Goal: Information Seeking & Learning: Learn about a topic

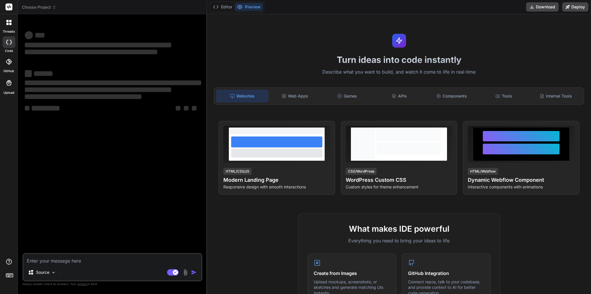
type textarea "x"
click at [89, 261] on textarea at bounding box center [112, 259] width 178 height 10
type textarea "c"
type textarea "x"
type textarea "cr"
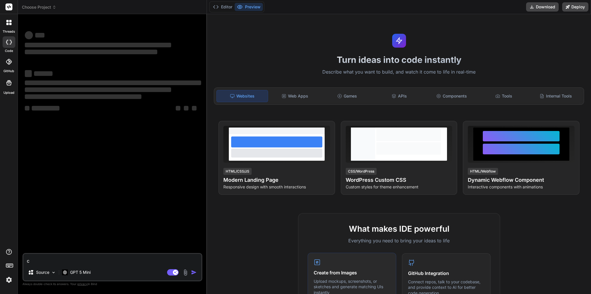
type textarea "x"
type textarea "cre"
type textarea "x"
type textarea "crea"
type textarea "x"
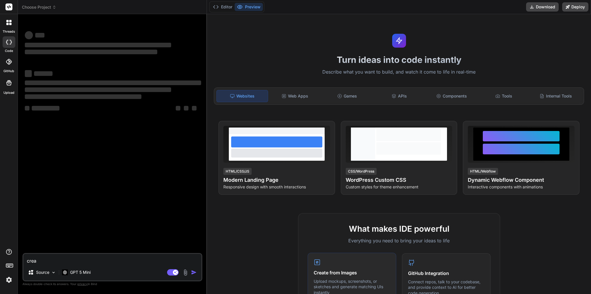
type textarea "creat"
type textarea "x"
type textarea "creat"
type textarea "x"
type textarea "creat a"
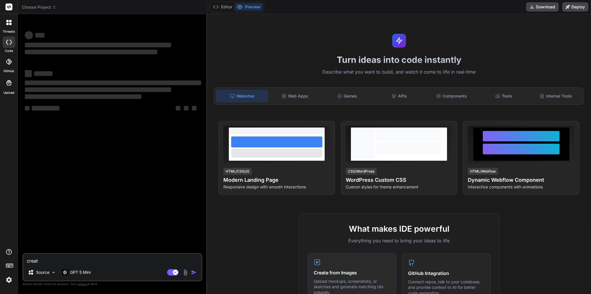
type textarea "x"
type textarea "creat"
type textarea "x"
type textarea "creat"
type textarea "x"
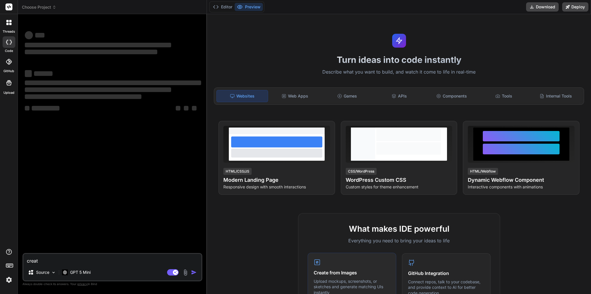
type textarea "creat"
type textarea "x"
type textarea "creat"
type textarea "x"
type textarea "create"
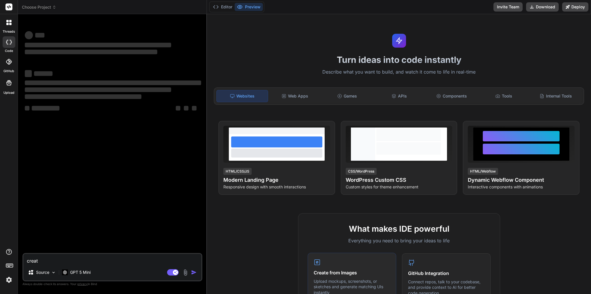
type textarea "x"
type textarea "create"
type textarea "x"
type textarea "create a"
type textarea "x"
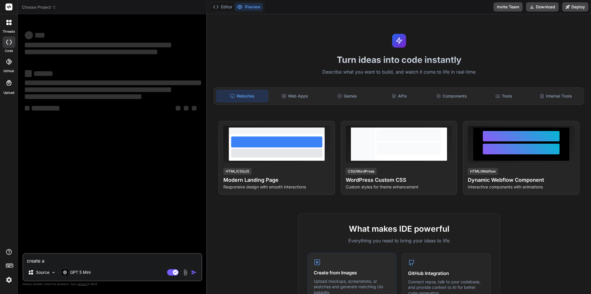
type textarea "create al"
type textarea "x"
type textarea "create alo"
type textarea "x"
type textarea "create alog"
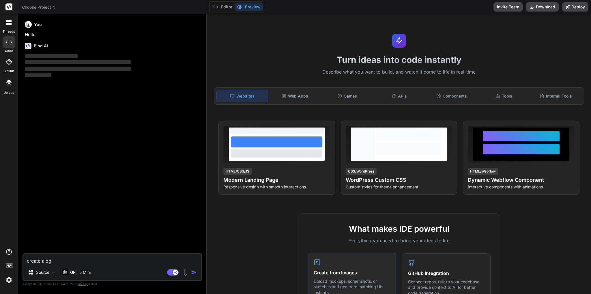
type textarea "x"
type textarea "create alo"
type textarea "x"
type textarea "create al"
type textarea "x"
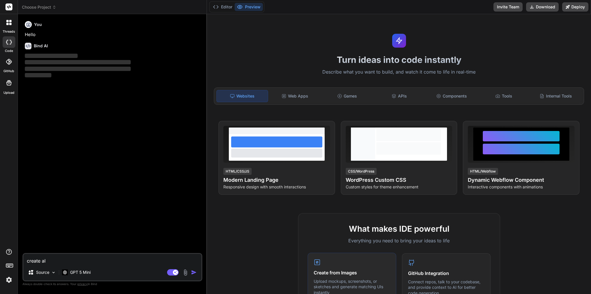
type textarea "create a"
type textarea "x"
type textarea "create a"
type textarea "x"
type textarea "create a l"
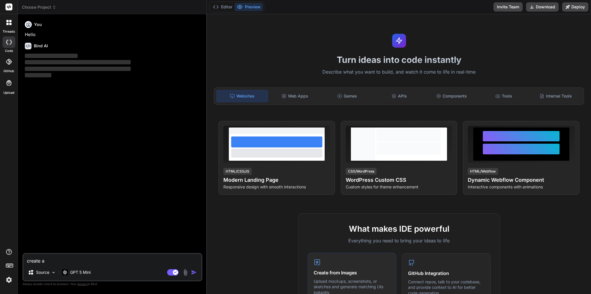
type textarea "x"
type textarea "create a lo"
type textarea "x"
type textarea "create a log"
type textarea "x"
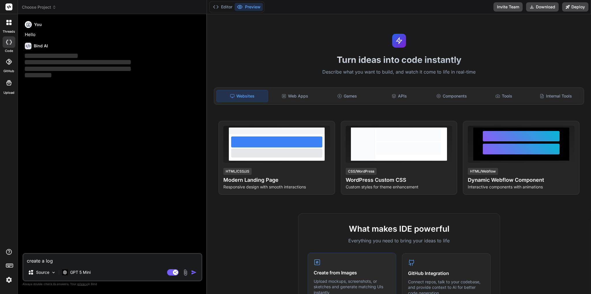
type textarea "create a logo"
type textarea "x"
type textarea "create a logo"
type textarea "x"
type textarea "create a logo c"
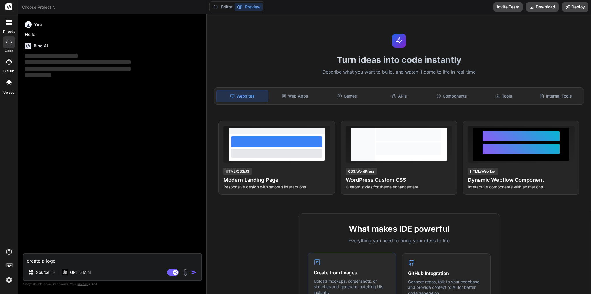
type textarea "x"
type textarea "create a logo ca"
type textarea "x"
type textarea "create a logo car"
type textarea "x"
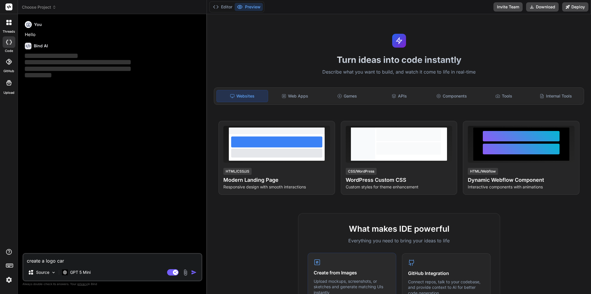
type textarea "create a logo caro"
type textarea "x"
type textarea "create a logo carou"
type textarea "x"
type textarea "create a logo carous"
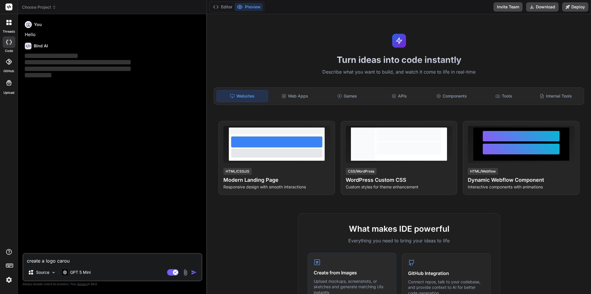
type textarea "x"
type textarea "create a logo carousa"
type textarea "x"
type textarea "create a logo carousal"
type textarea "x"
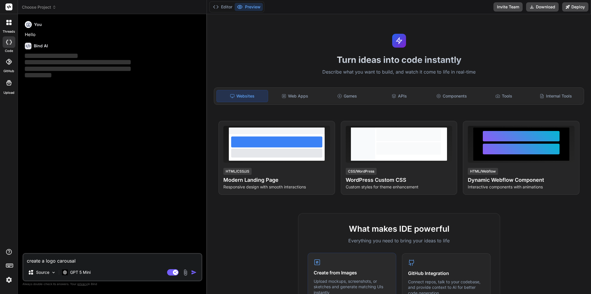
type textarea "create a logo carousal"
type textarea "x"
type textarea "create a logo carousal i"
type textarea "x"
type textarea "create a logo carousal in"
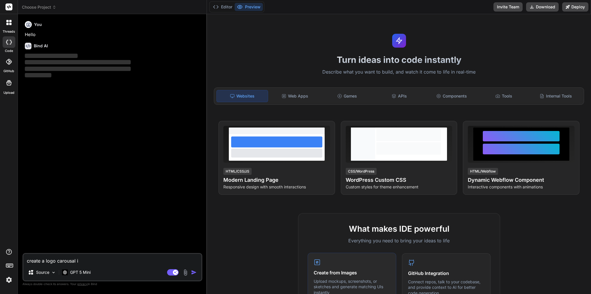
type textarea "x"
type textarea "create a logo carousal in"
type textarea "x"
type textarea "create a logo carousal in b"
type textarea "x"
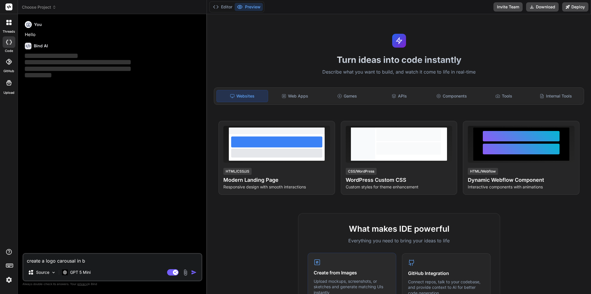
type textarea "create a logo carousal in bo"
type textarea "x"
type textarea "create a logo carousal in boo"
type textarea "x"
type textarea "create a logo carousal in boot"
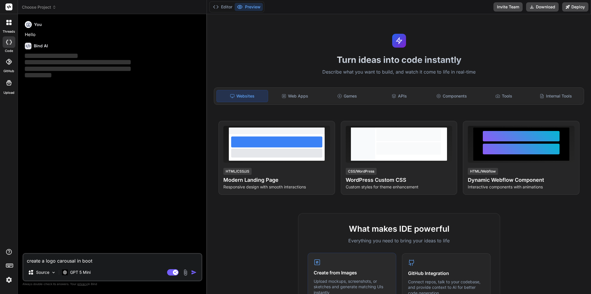
type textarea "x"
type textarea "create a logo carousal in boots"
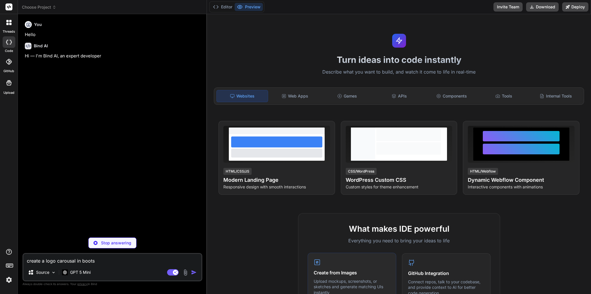
type textarea "x"
type textarea "create a logo carousal in bootst"
type textarea "x"
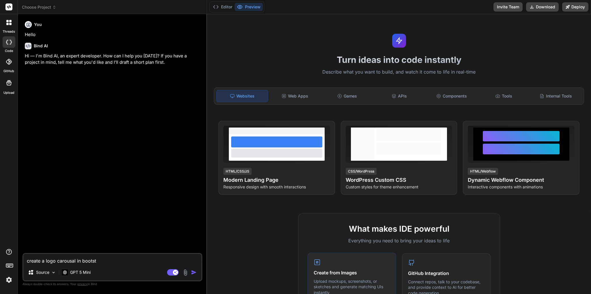
type textarea "create a logo carousal in bootstr"
type textarea "x"
type textarea "create a logo carousal in bootstra"
type textarea "x"
type textarea "create a logo carousal in bootstrap"
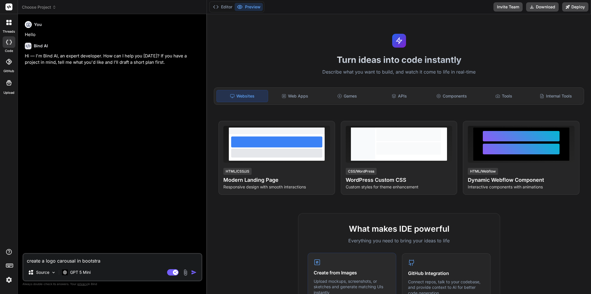
type textarea "x"
type textarea "create a logo carousal in bootstrap"
type textarea "x"
type textarea "create a logo carousal in bootstrap 5"
type textarea "x"
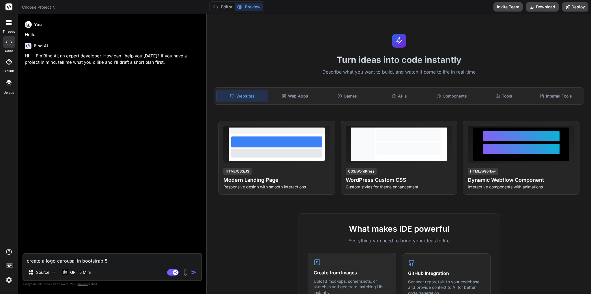
type textarea "create a i carousal in bootstrap 5"
type textarea "x"
type textarea "create a im carousal in bootstrap 5"
type textarea "x"
type textarea "create a ima carousal in bootstrap 5"
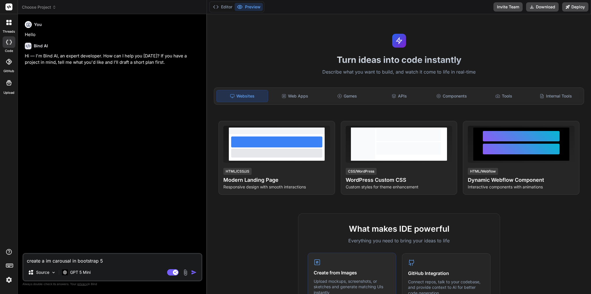
type textarea "x"
type textarea "create a imag carousal in bootstrap 5"
type textarea "x"
type textarea "create a image carousal in bootstrap 5"
type textarea "x"
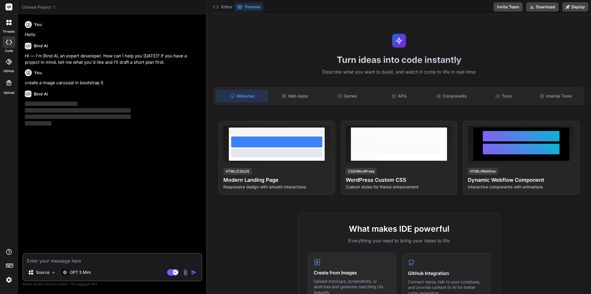
type textarea "y"
type textarea "x"
type textarea "ye"
type textarea "x"
type textarea "yes"
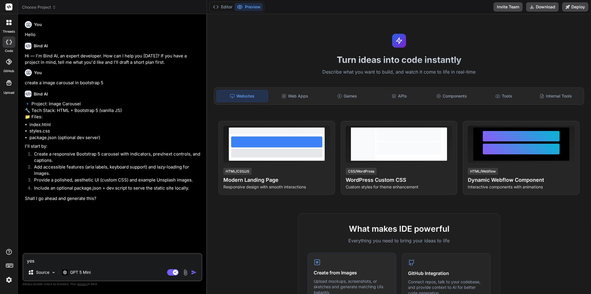
type textarea "x"
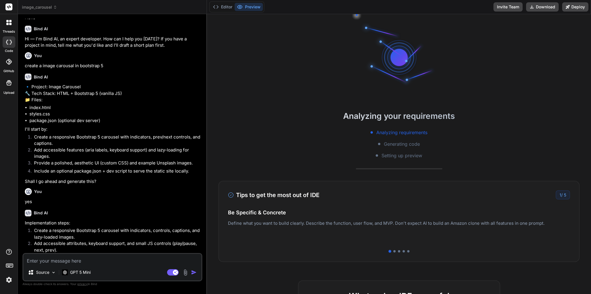
scroll to position [22, 0]
type textarea "x"
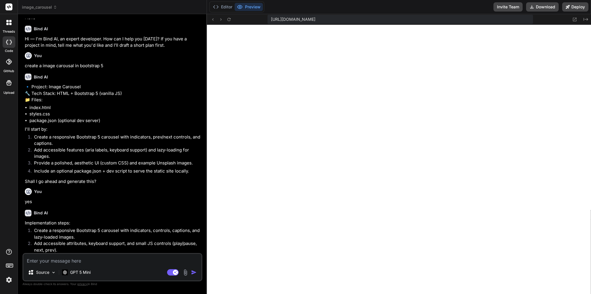
scroll to position [225, 0]
click at [85, 260] on textarea at bounding box center [112, 259] width 178 height 10
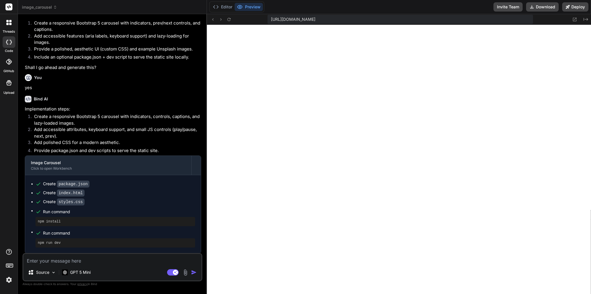
scroll to position [145, 0]
type textarea "n"
type textarea "x"
type textarea "ne"
type textarea "x"
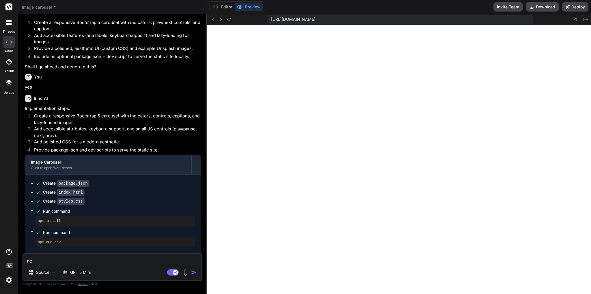
type textarea "nee"
type textarea "x"
type textarea "need"
type textarea "x"
type textarea "need"
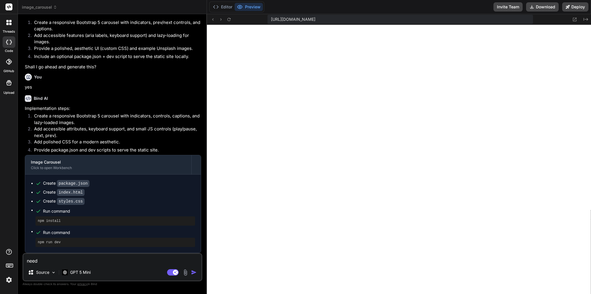
type textarea "x"
type textarea "need l"
type textarea "x"
type textarea "need lo"
type textarea "x"
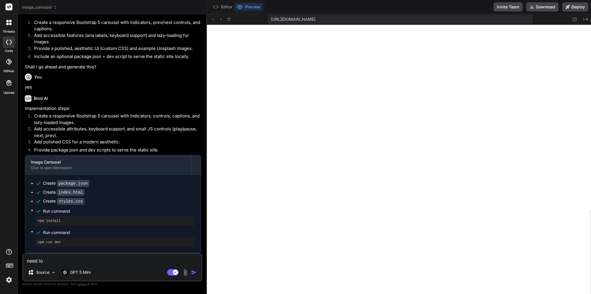
type textarea "need log"
type textarea "x"
type textarea "need logo"
type textarea "x"
type textarea "need logo"
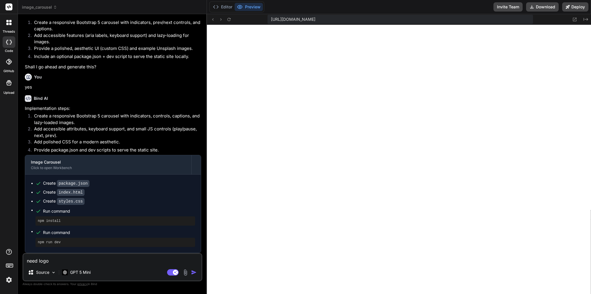
type textarea "x"
type textarea "need logo c"
type textarea "x"
type textarea "need logo ca"
type textarea "x"
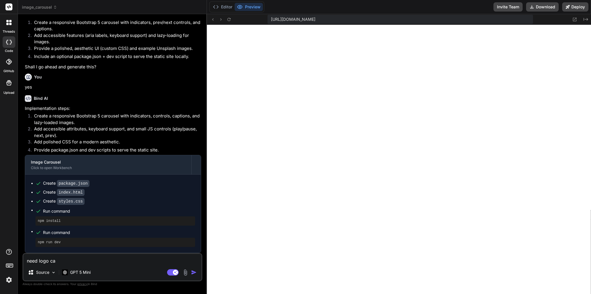
type textarea "need logo cas"
type textarea "x"
type textarea "need logo casu"
type textarea "x"
type textarea "need logo cas"
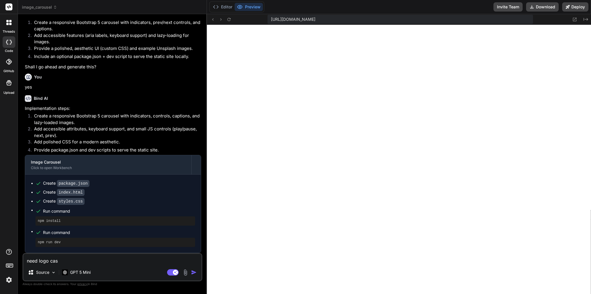
type textarea "x"
click at [109, 113] on li "Create a responsive Bootstrap 5 carousel with indicators, controls, captions, a…" at bounding box center [115, 119] width 172 height 13
copy li "carousel"
click at [57, 260] on textarea "need logo cas" at bounding box center [112, 259] width 178 height 10
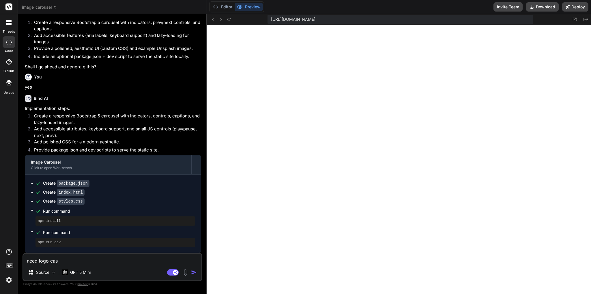
click at [55, 260] on textarea "need logo cas" at bounding box center [112, 259] width 178 height 10
paste textarea "rousel"
type textarea "need logo carousel"
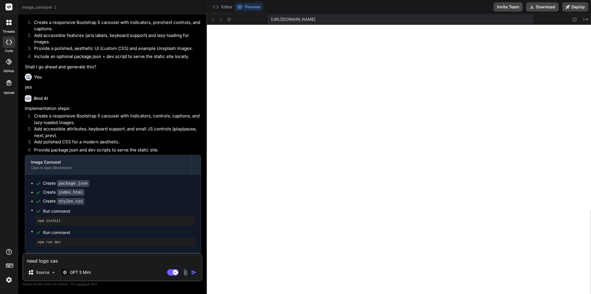
type textarea "x"
click at [50, 262] on textarea "need logo carousel" at bounding box center [112, 259] width 178 height 10
type textarea "need logo tcarousel"
type textarea "x"
type textarea "need logo tycarousel"
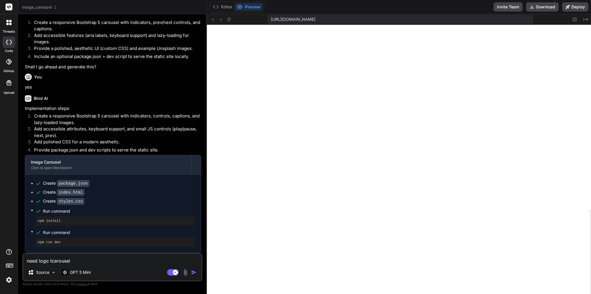
type textarea "x"
type textarea "need logo typcarousel"
type textarea "x"
type textarea "need logo typecarousel"
type textarea "x"
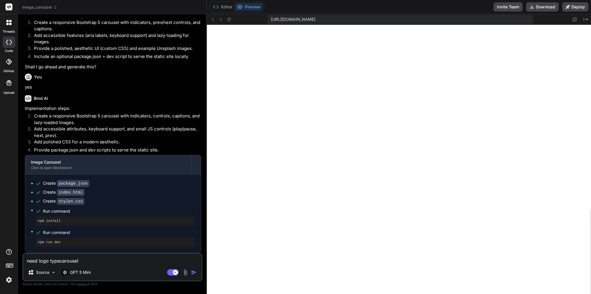
type textarea "need logo type carousel"
type textarea "x"
type textarea "need logo type icarousel"
type textarea "x"
type textarea "need logo type imcarousel"
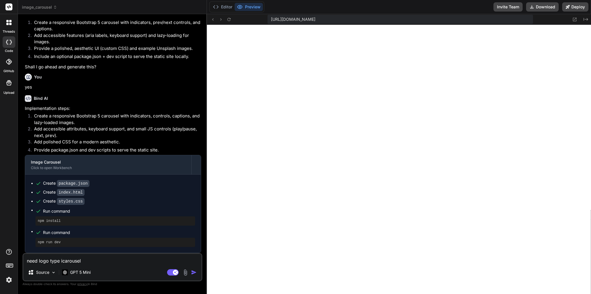
type textarea "x"
type textarea "need logo type imacarousel"
type textarea "x"
type textarea "need logo type imagcarousel"
type textarea "x"
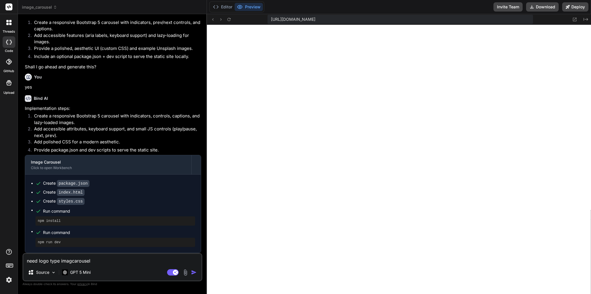
type textarea "need logo type imagecarousel"
type textarea "x"
type textarea "need logo type imagescarousel"
type textarea "x"
type textarea "need logo type images carousel"
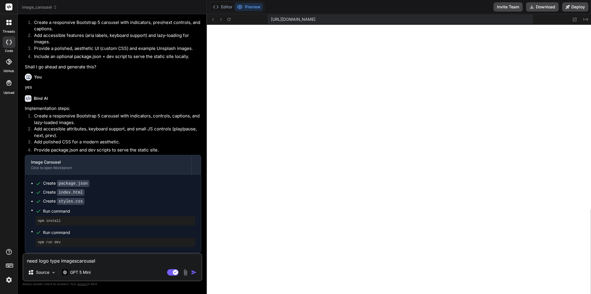
type textarea "x"
type textarea "need logo type image carousel"
type textarea "x"
type textarea "need logo type image carousel w"
type textarea "x"
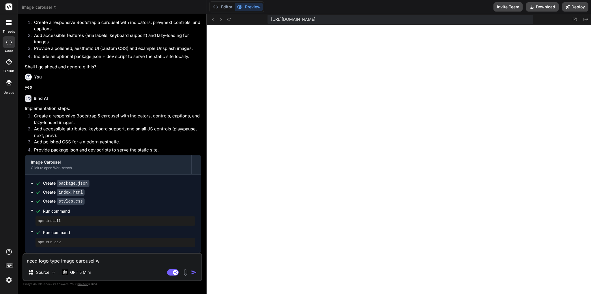
type textarea "need logo type image carousel wi"
type textarea "x"
type textarea "need logo type image carousel wit"
type textarea "x"
type textarea "need logo type image carousel with"
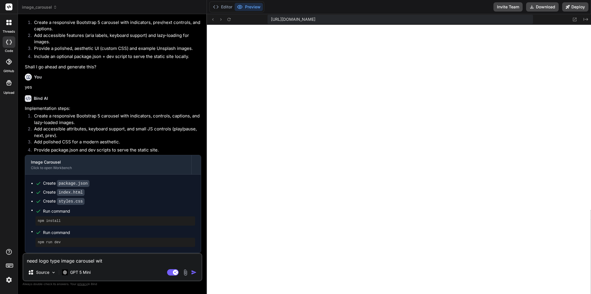
type textarea "x"
type textarea "need logo type image carousel with"
type textarea "x"
type textarea "need logo type image carousel with 5"
type textarea "x"
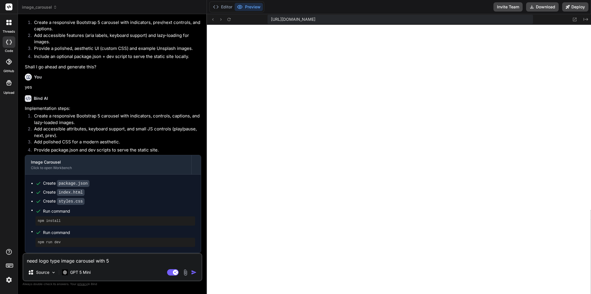
type textarea "need logo type image carousel with 5"
type textarea "x"
type textarea "need logo type image carousel with 5 i"
type textarea "x"
type textarea "need logo type image carousel with 5 im"
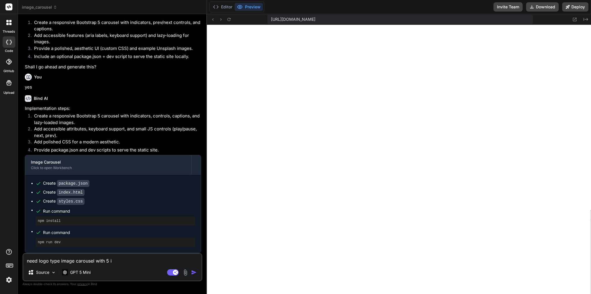
type textarea "x"
type textarea "need logo type image carousel with 5 ima"
type textarea "x"
type textarea "need logo type image carousel with 5 imag"
type textarea "x"
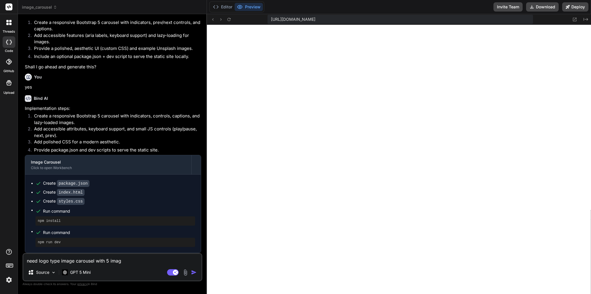
type textarea "need logo type image carousel with 5 image"
type textarea "x"
type textarea "need logo type image carousel with 5 images"
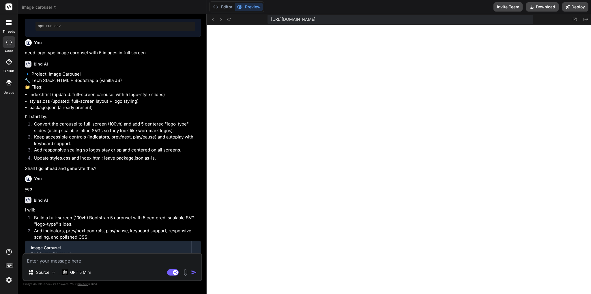
scroll to position [504, 0]
click at [229, 18] on icon at bounding box center [228, 19] width 5 height 5
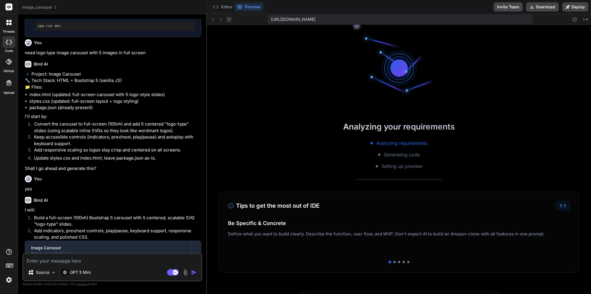
scroll to position [515, 0]
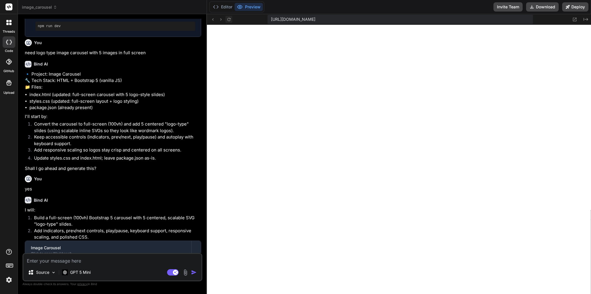
click at [229, 18] on icon at bounding box center [228, 19] width 3 height 3
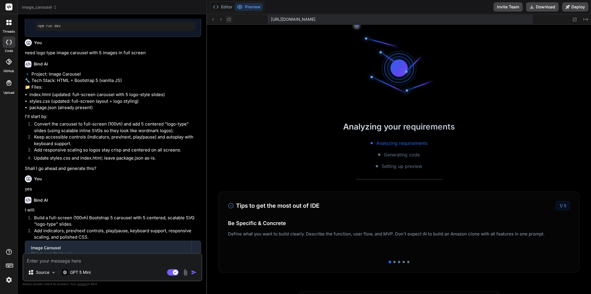
click at [229, 18] on icon at bounding box center [228, 19] width 3 height 3
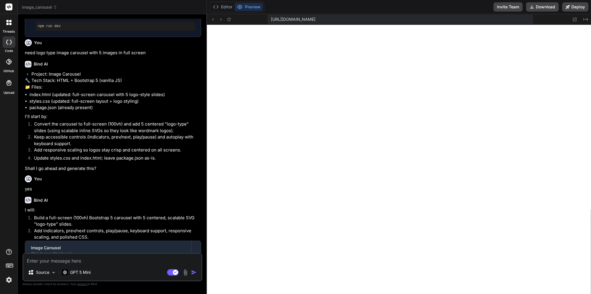
scroll to position [450, 0]
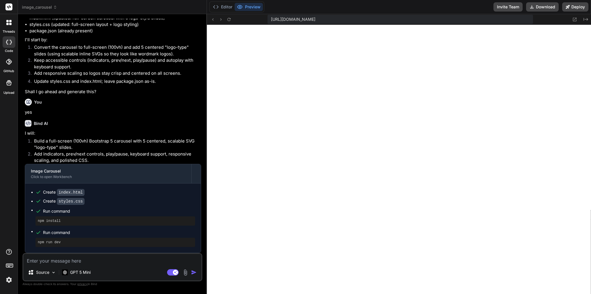
click at [93, 260] on textarea at bounding box center [112, 259] width 178 height 10
paste textarea "<div class="slide"><img src="[URL][DOMAIN_NAME]"></div>"
click at [123, 142] on li "Build a full-screen (100vh) Bootstrap 5 carousel with 5 centered, scalable SVG …" at bounding box center [115, 144] width 172 height 13
copy li "carousel"
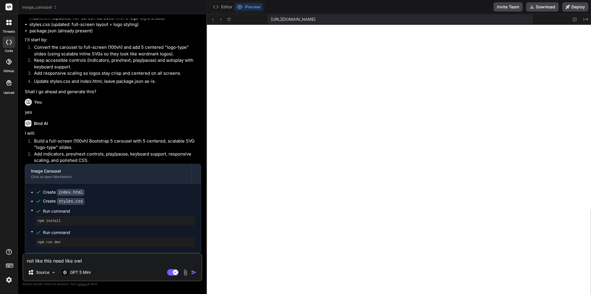
click at [91, 260] on textarea "not like this need like owl" at bounding box center [112, 259] width 178 height 10
paste textarea "carousel"
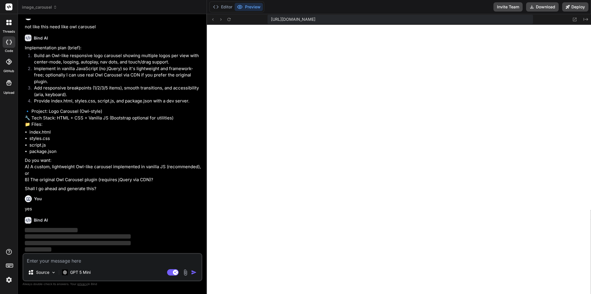
scroll to position [705, 0]
click at [74, 275] on p "GPT 5 Mini" at bounding box center [80, 272] width 20 height 6
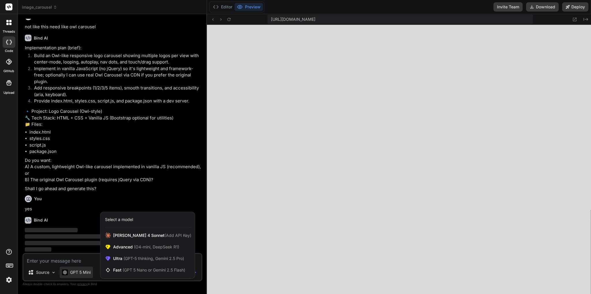
click at [69, 287] on div at bounding box center [295, 147] width 591 height 294
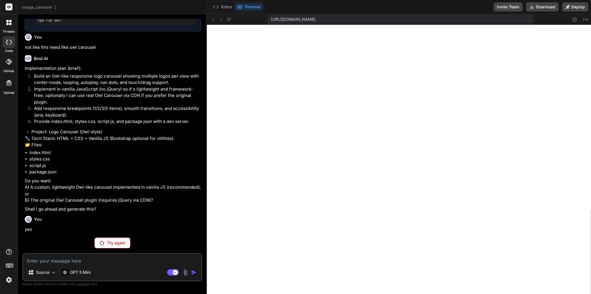
scroll to position [685, 0]
click at [112, 242] on p "Try again" at bounding box center [116, 243] width 18 height 6
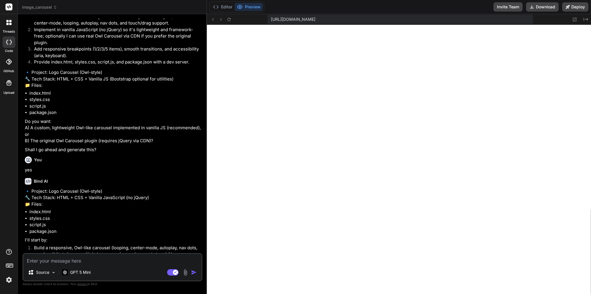
scroll to position [832, 0]
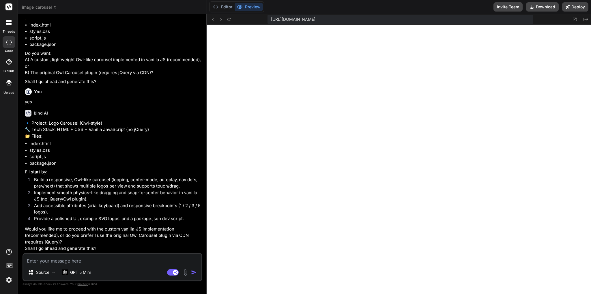
click at [100, 260] on textarea at bounding box center [112, 259] width 178 height 10
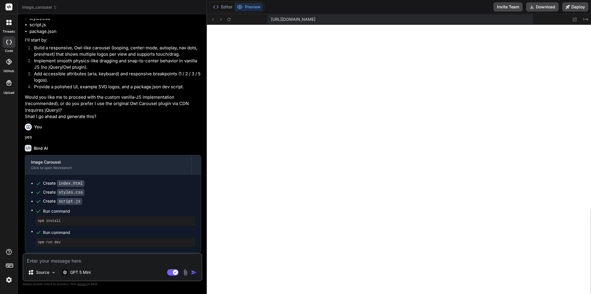
scroll to position [964, 0]
click at [81, 274] on p "GPT 5 Mini" at bounding box center [80, 272] width 20 height 6
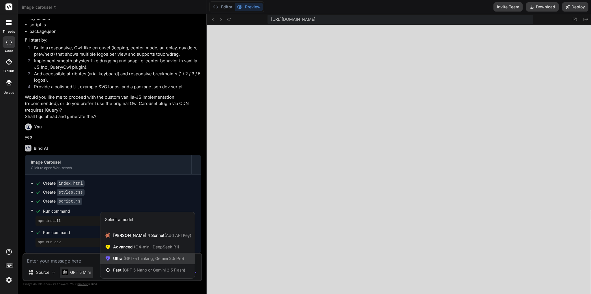
click at [147, 257] on span "(GPT-5 thinking, Gemini 2.5 Pro)" at bounding box center [153, 258] width 62 height 5
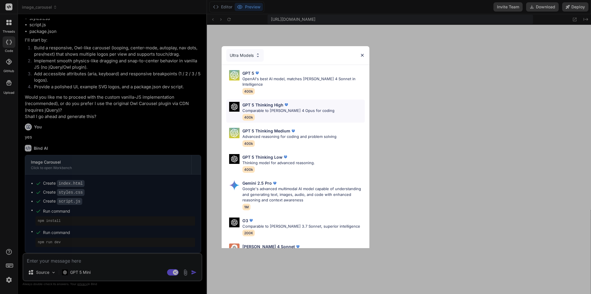
click at [315, 101] on div "GPT 5 Thinking High Comparable to [PERSON_NAME] 4 Opus for coding 400k" at bounding box center [295, 111] width 138 height 23
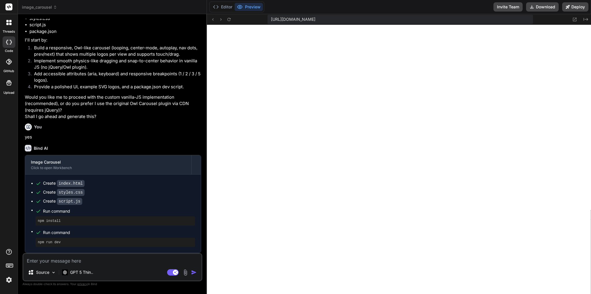
click at [71, 259] on textarea at bounding box center [112, 259] width 178 height 10
paste textarea "carousel"
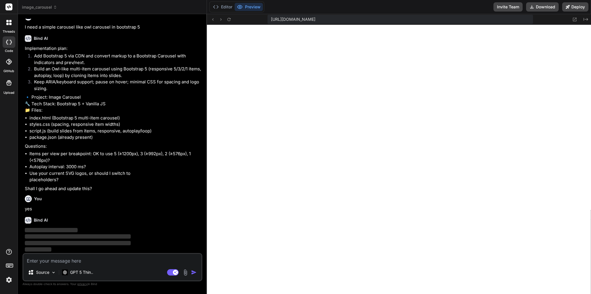
scroll to position [1205, 0]
click at [91, 269] on p "GPT 5 Thin.." at bounding box center [81, 272] width 23 height 6
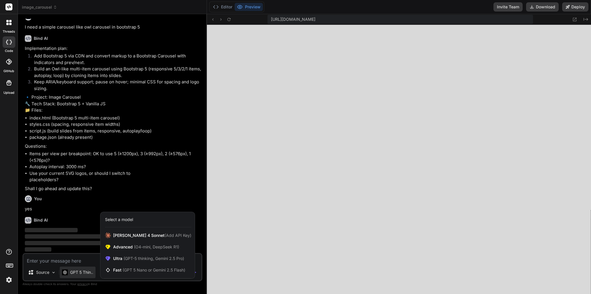
click at [168, 171] on div at bounding box center [295, 147] width 591 height 294
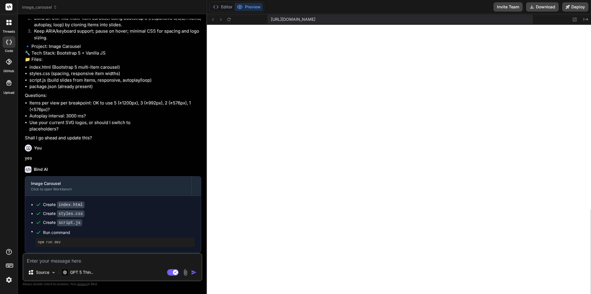
scroll to position [1008, 0]
click at [96, 256] on textarea at bounding box center [112, 259] width 178 height 10
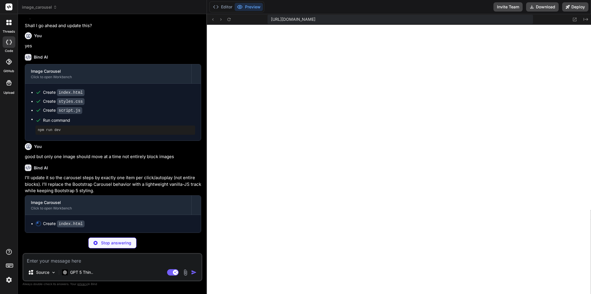
scroll to position [1368, 0]
click at [228, 20] on icon at bounding box center [228, 19] width 5 height 5
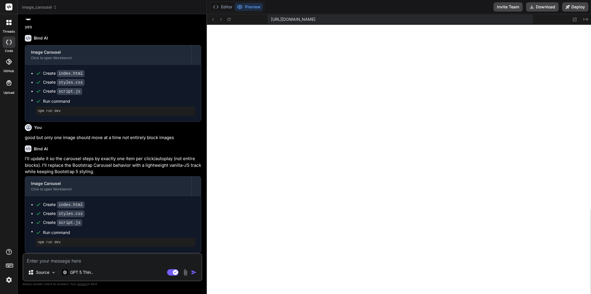
scroll to position [1211, 0]
click at [585, 20] on icon "Created with Pixso." at bounding box center [585, 19] width 5 height 5
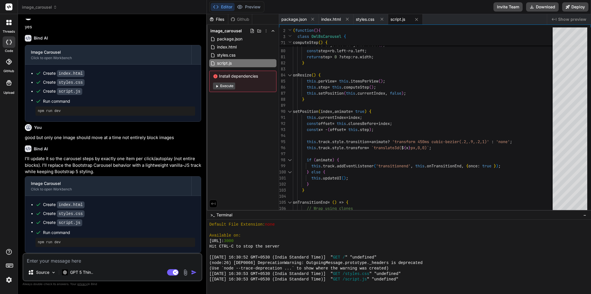
click at [41, 265] on div "Source GPT 5 Thin.. Agent Mode. When this toggle is activated, AI automatically…" at bounding box center [112, 267] width 180 height 28
click at [42, 262] on textarea at bounding box center [112, 259] width 178 height 10
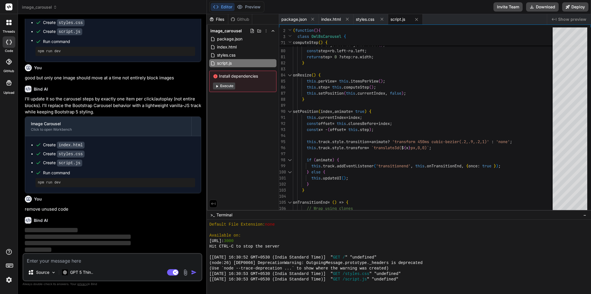
scroll to position [1447, 0]
click at [227, 88] on button "Execute" at bounding box center [224, 85] width 22 height 7
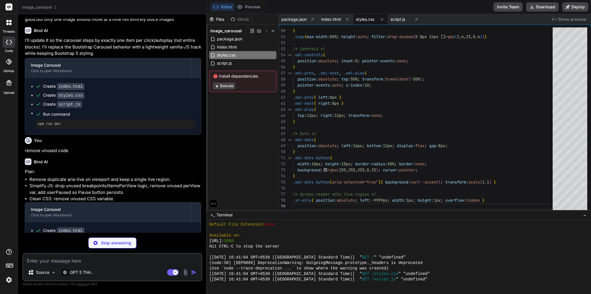
scroll to position [1441, 0]
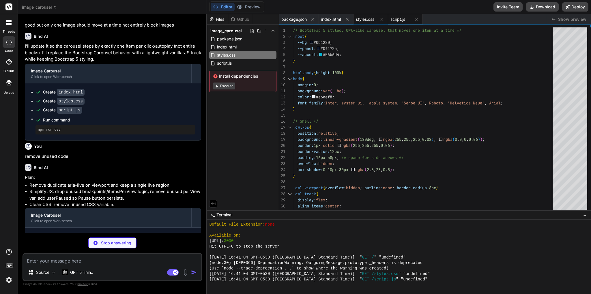
click at [403, 22] on div "script.js" at bounding box center [405, 19] width 35 height 10
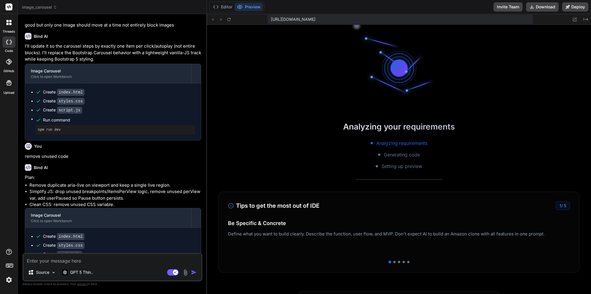
scroll to position [1622, 0]
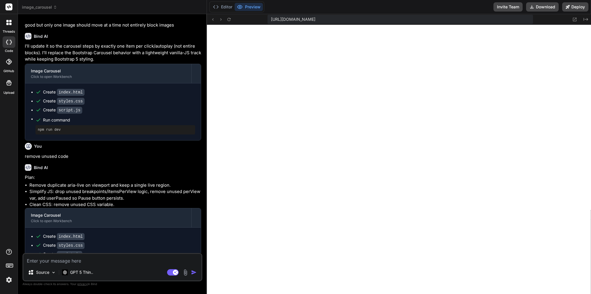
click at [57, 260] on textarea at bounding box center [112, 259] width 178 height 10
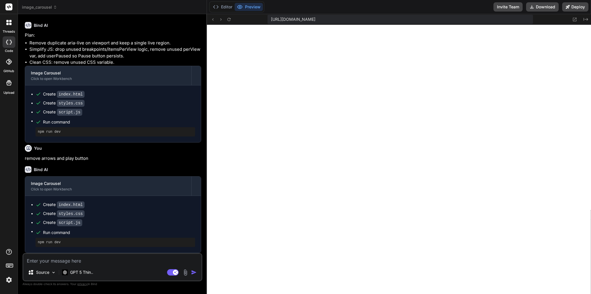
scroll to position [1809, 0]
click at [586, 21] on icon "Created with Pixso." at bounding box center [585, 19] width 5 height 5
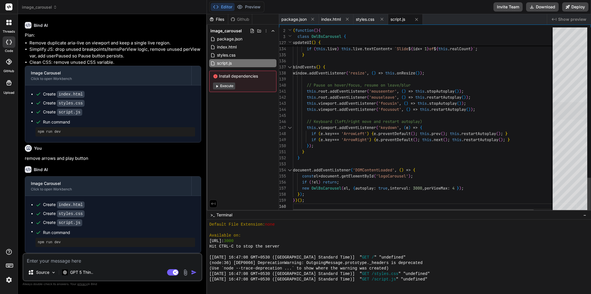
click at [555, 120] on div at bounding box center [569, 111] width 35 height 18
click at [228, 57] on span "styles.css" at bounding box center [226, 55] width 20 height 7
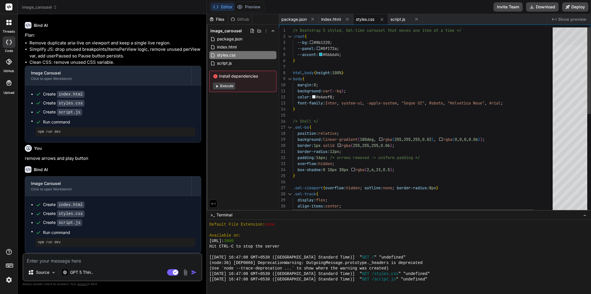
click at [571, 27] on div at bounding box center [569, 36] width 35 height 18
click at [224, 43] on div "index.html" at bounding box center [242, 47] width 67 height 8
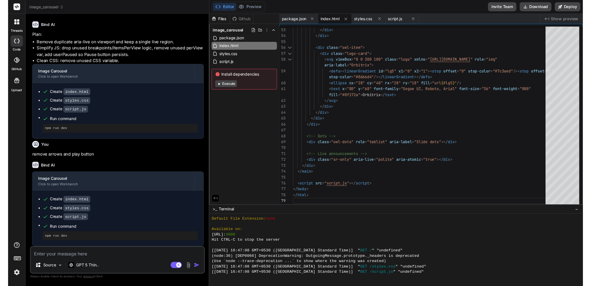
scroll to position [1642, 0]
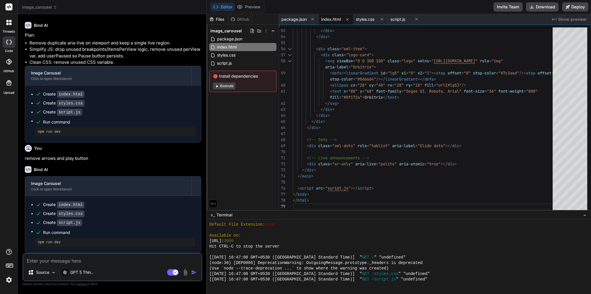
click at [569, 20] on span "Show preview" at bounding box center [572, 19] width 28 height 6
